Goal: Information Seeking & Learning: Learn about a topic

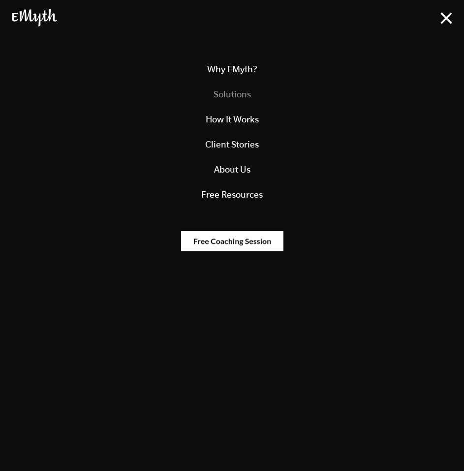
click at [231, 92] on link "Solutions" at bounding box center [232, 94] width 440 height 25
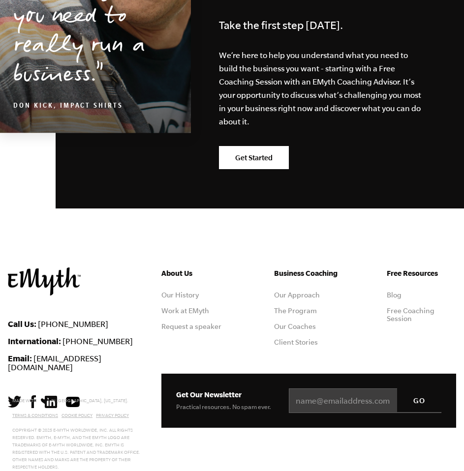
scroll to position [1994, 0]
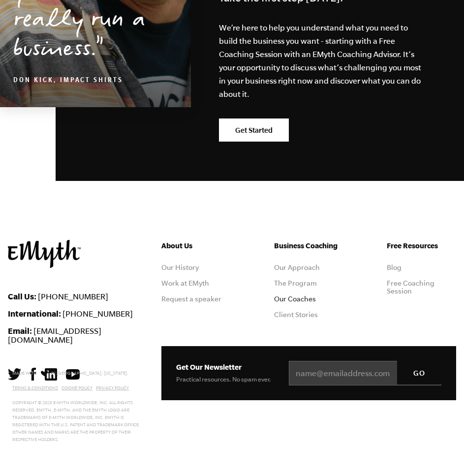
click at [286, 298] on link "Our Coaches" at bounding box center [295, 299] width 42 height 8
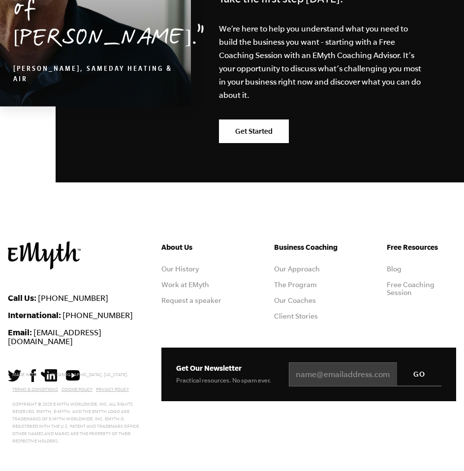
scroll to position [1731, 0]
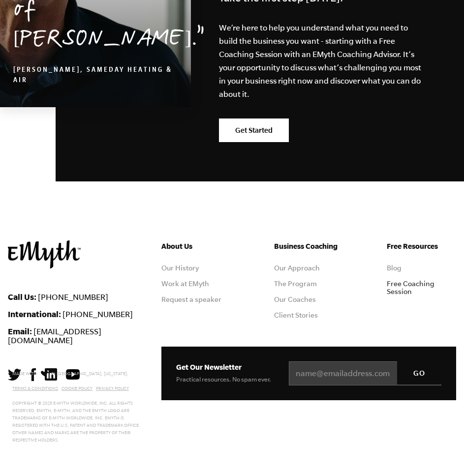
click at [396, 288] on link "Free Coaching Session" at bounding box center [411, 288] width 48 height 16
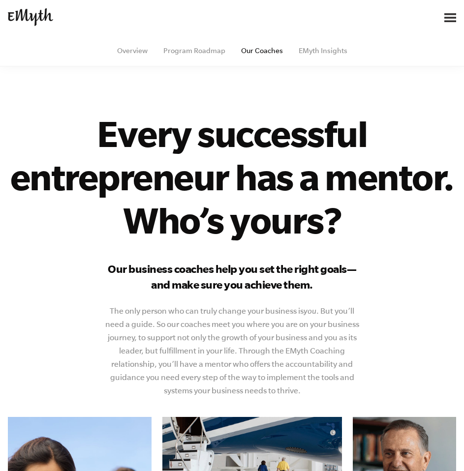
scroll to position [0, 0]
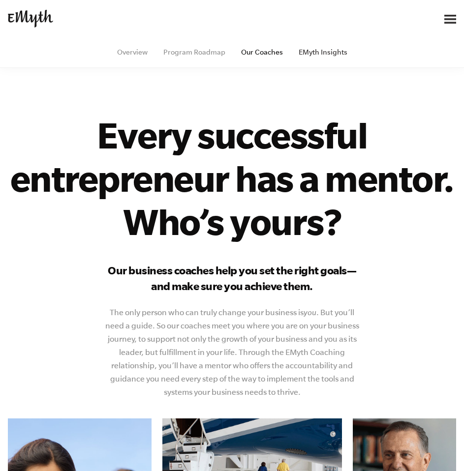
click at [324, 52] on link "EMyth Insights" at bounding box center [323, 52] width 49 height 8
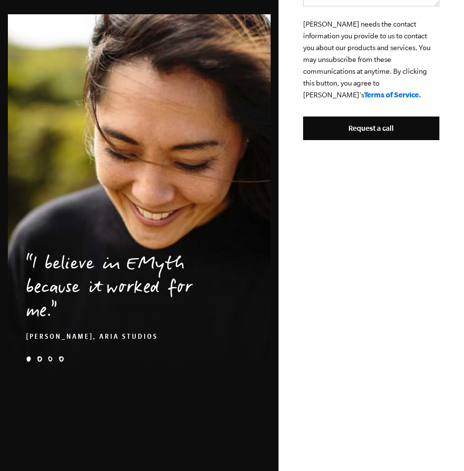
scroll to position [590, 0]
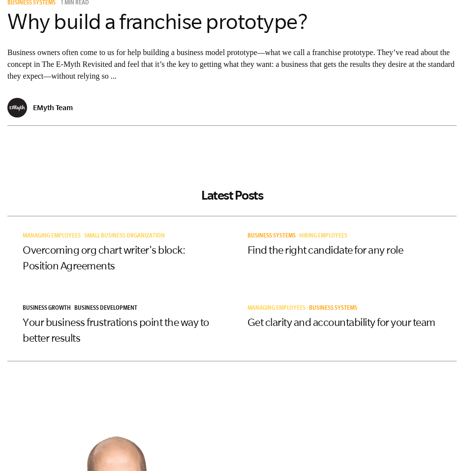
scroll to position [58, 0]
